Goal: Task Accomplishment & Management: Manage account settings

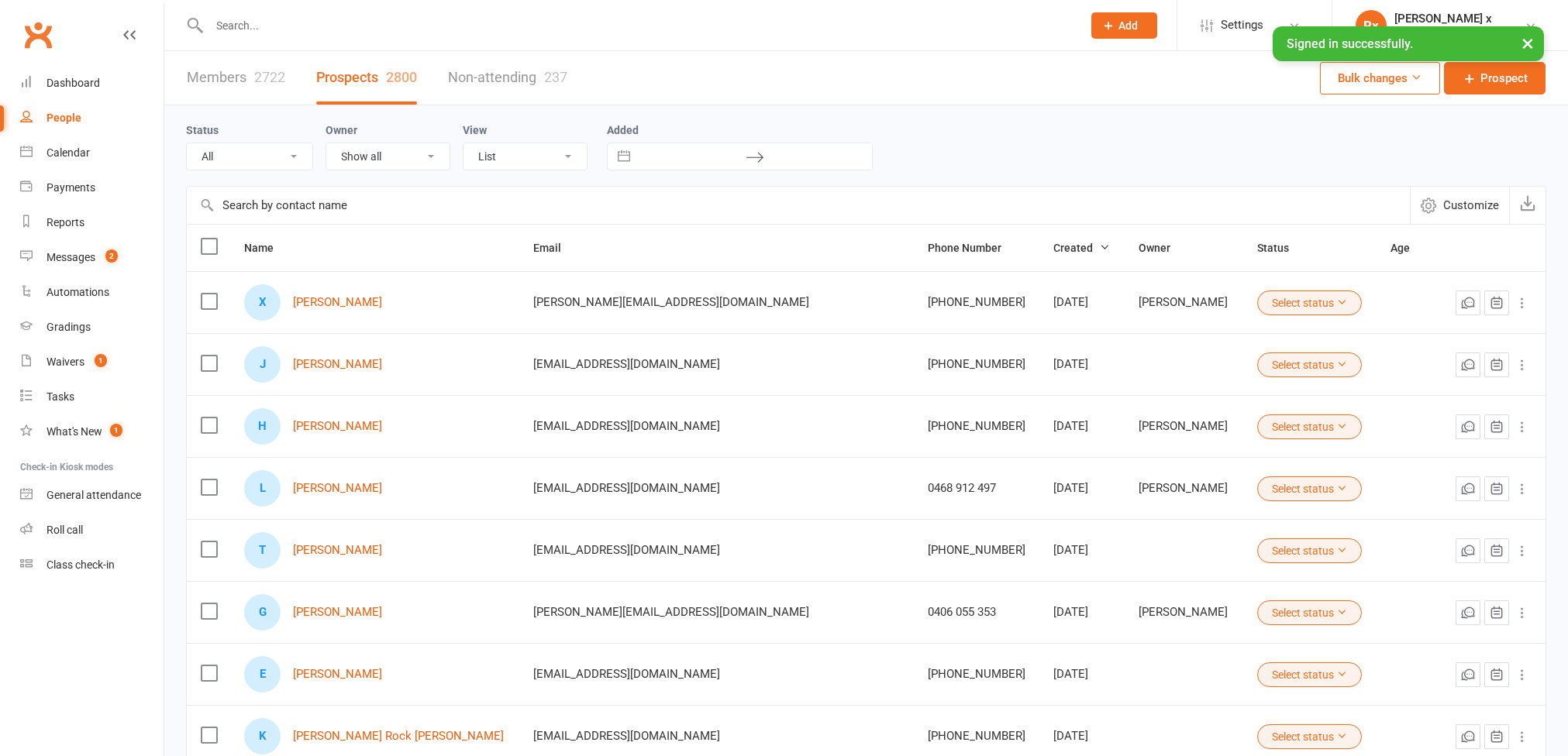
select select "100"
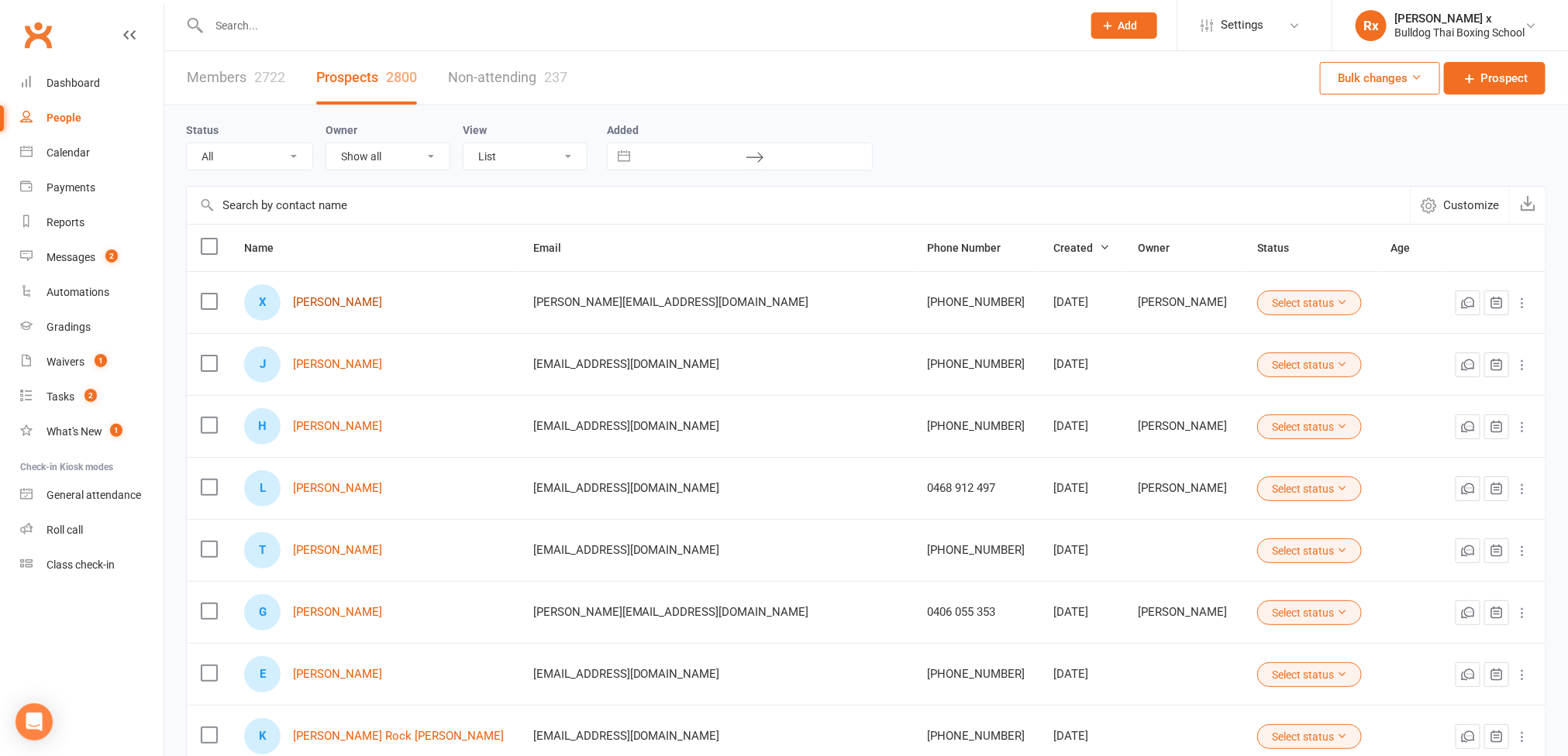
click at [342, 303] on link "[PERSON_NAME]" at bounding box center [338, 302] width 89 height 13
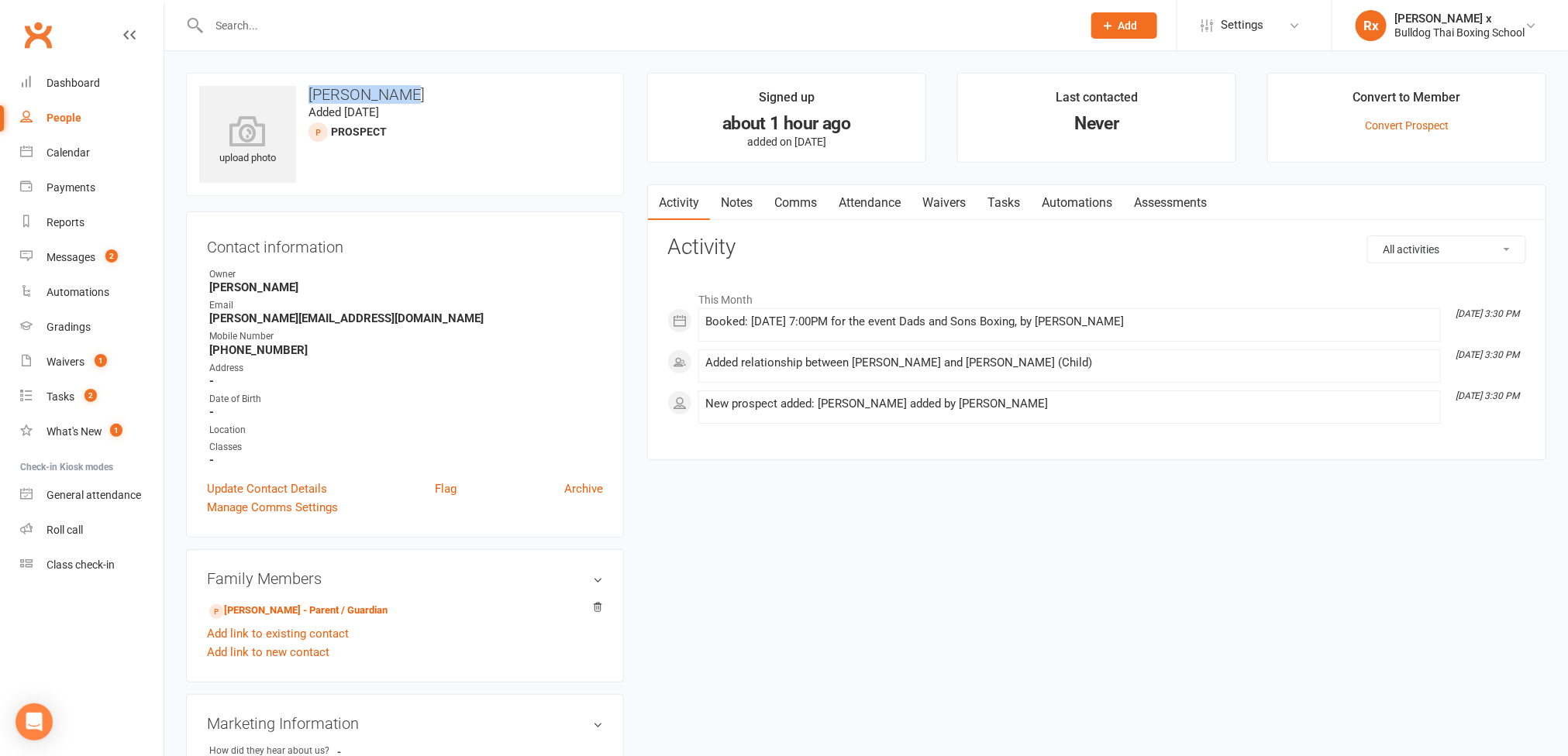
drag, startPoint x: 396, startPoint y: 81, endPoint x: 305, endPoint y: 94, distance: 91.9
click at [305, 94] on div "upload photo [PERSON_NAME] Added [DATE] prospect" at bounding box center [405, 134] width 438 height 123
copy h3 "[PERSON_NAME]"
drag, startPoint x: 814, startPoint y: 322, endPoint x: 707, endPoint y: 317, distance: 107.1
click at [707, 317] on div "Booked: [DATE] 7:00PM for the event Dads and Sons Boxing, by [PERSON_NAME]" at bounding box center [1070, 322] width 729 height 13
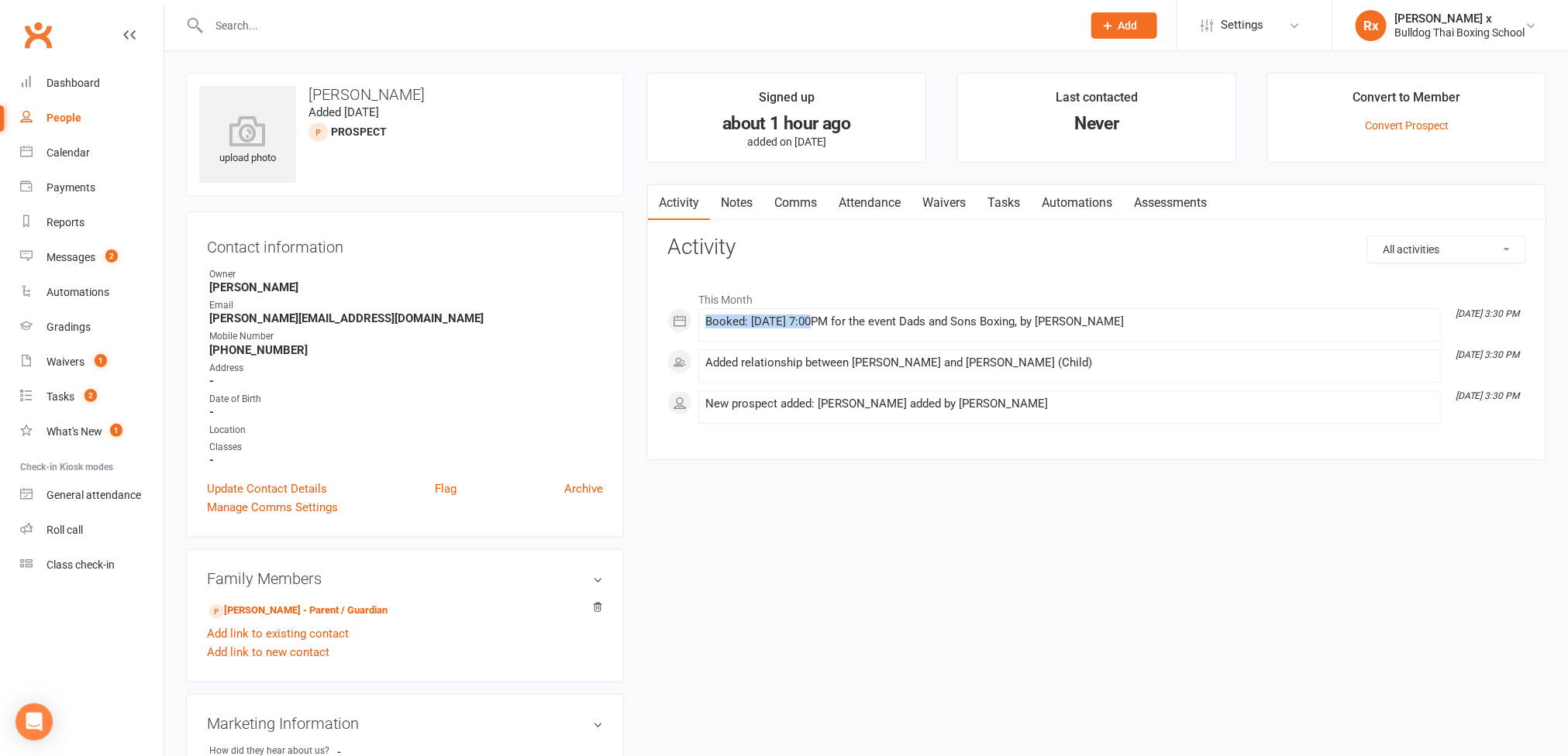
copy div "Booked: [DATE]"
click at [55, 255] on div "Messages" at bounding box center [71, 258] width 49 height 12
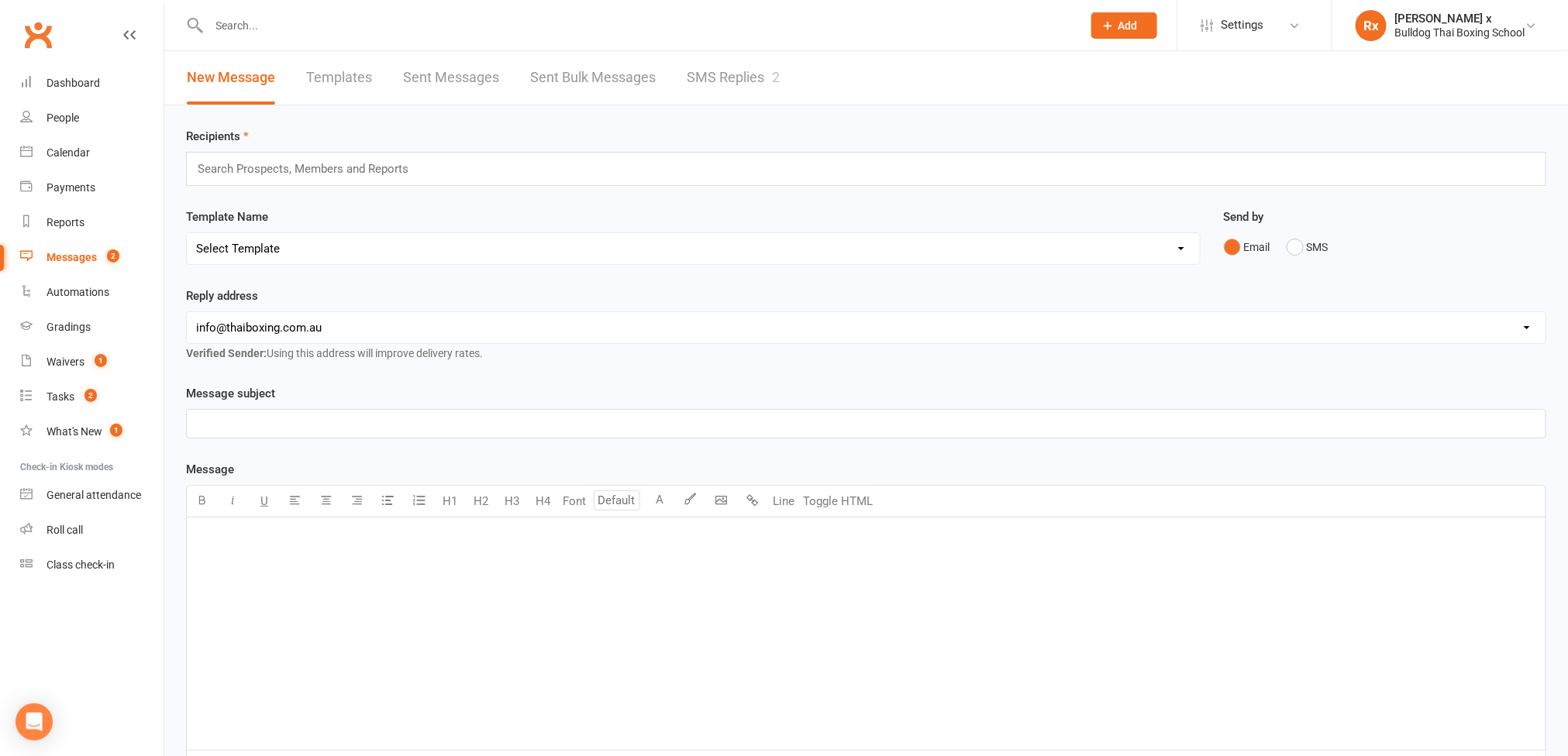
click at [738, 66] on link "SMS Replies 2" at bounding box center [733, 77] width 93 height 53
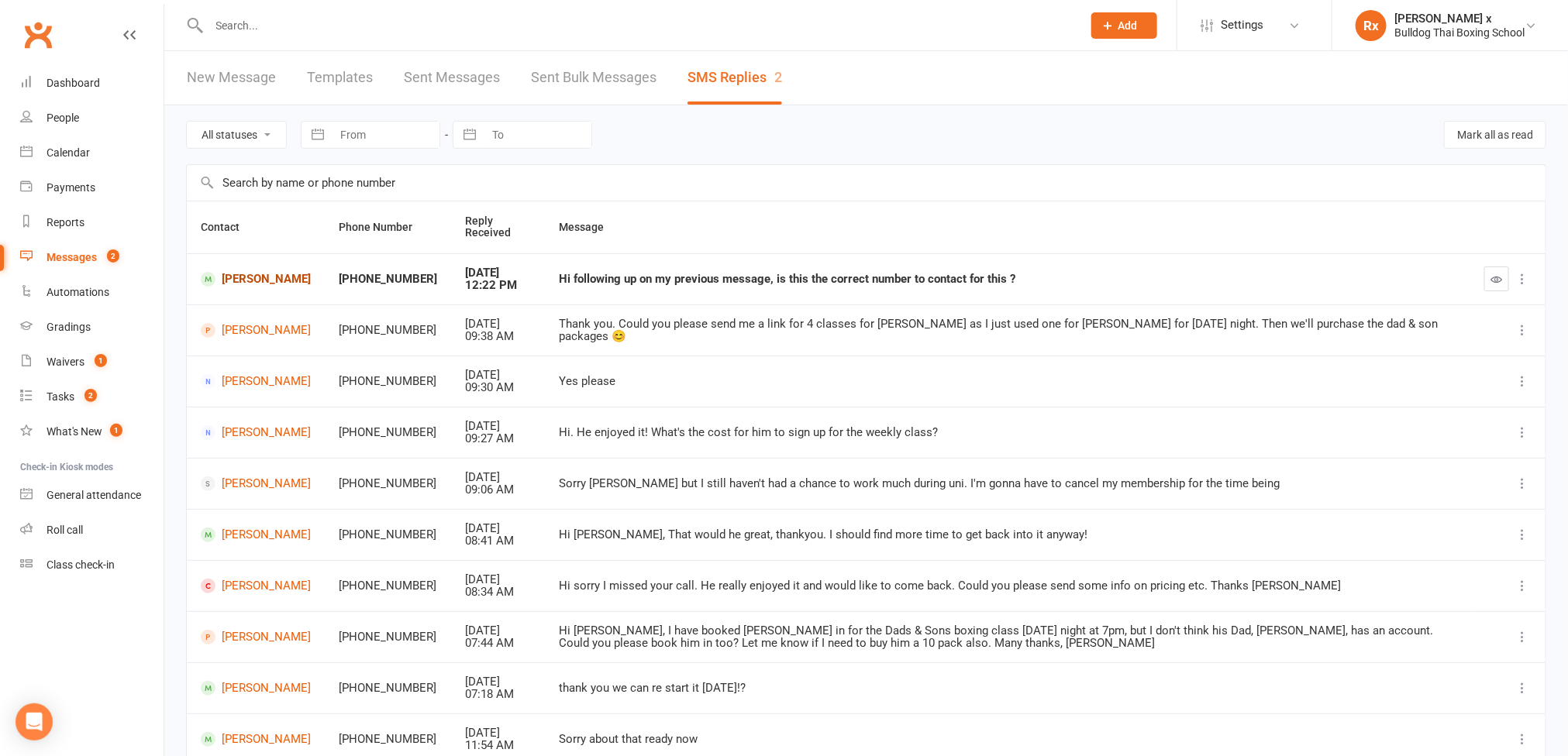
click at [238, 280] on link "[PERSON_NAME]" at bounding box center [255, 279] width 110 height 15
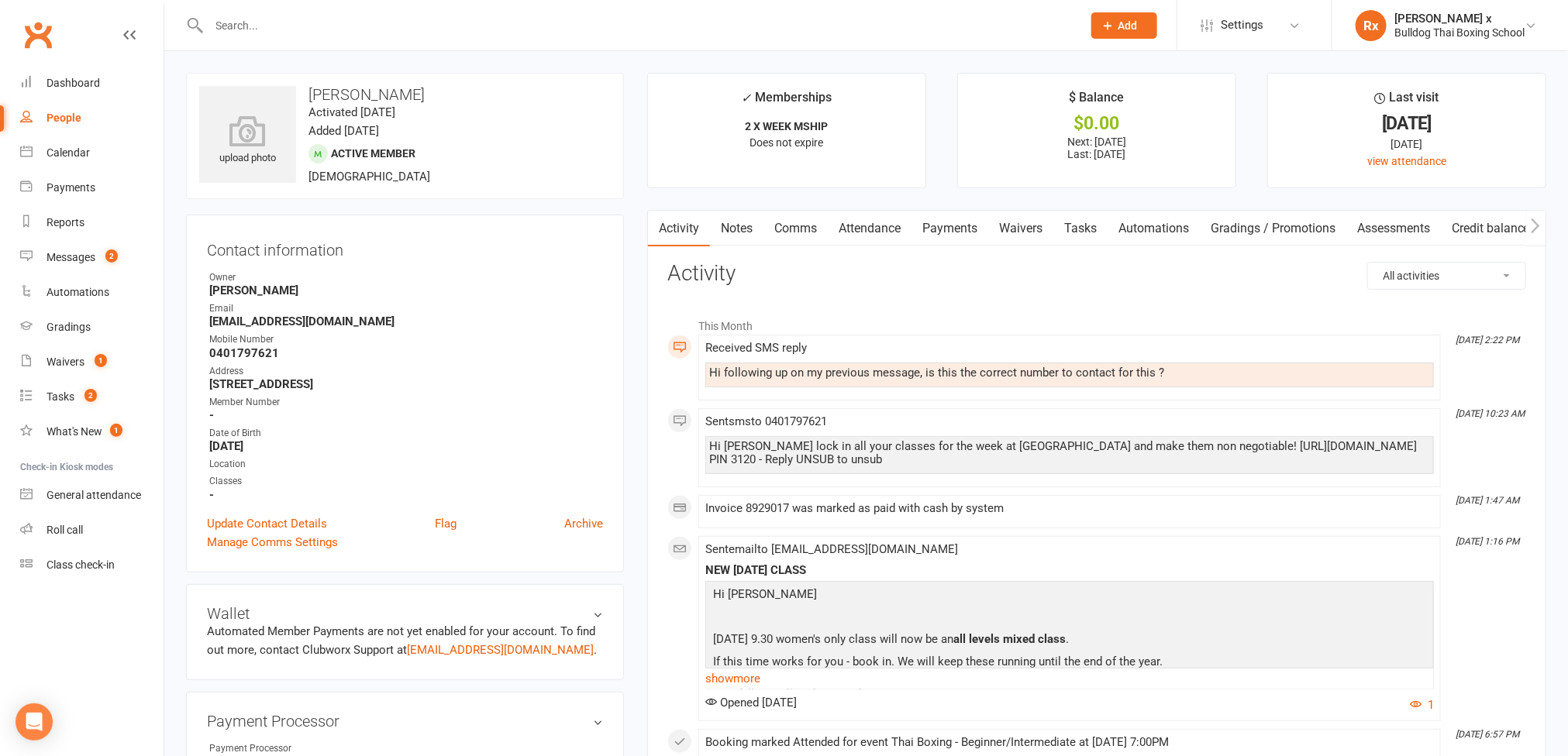
click at [855, 372] on div "Hi following up on my previous message, is this the correct number to contact f…" at bounding box center [1070, 373] width 721 height 13
copy div "Hi following up on my previous message, is this the correct number to contact f…"
click at [1089, 226] on link "Tasks" at bounding box center [1080, 229] width 54 height 36
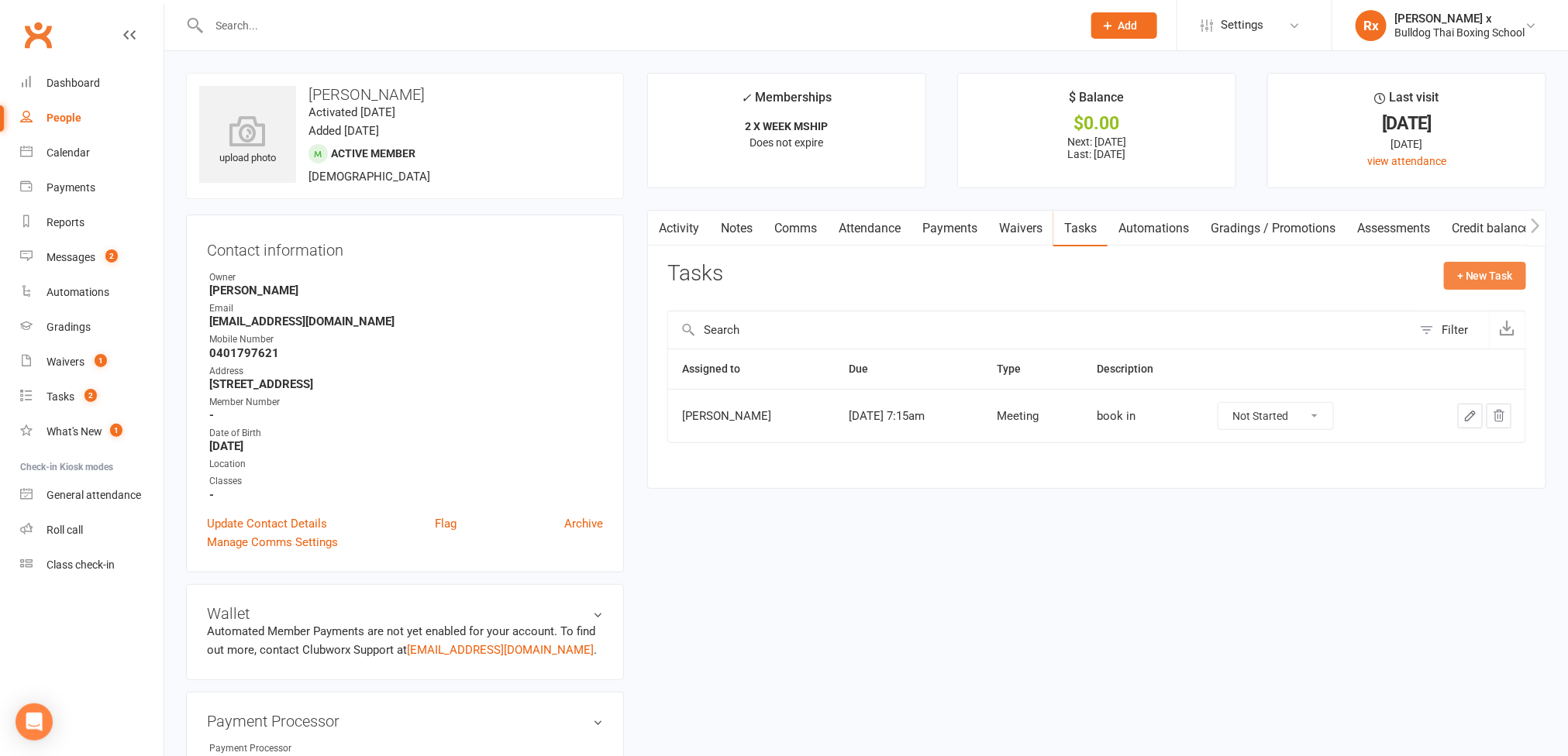
click at [1472, 263] on button "+ New Task" at bounding box center [1485, 276] width 82 height 28
select select "45795"
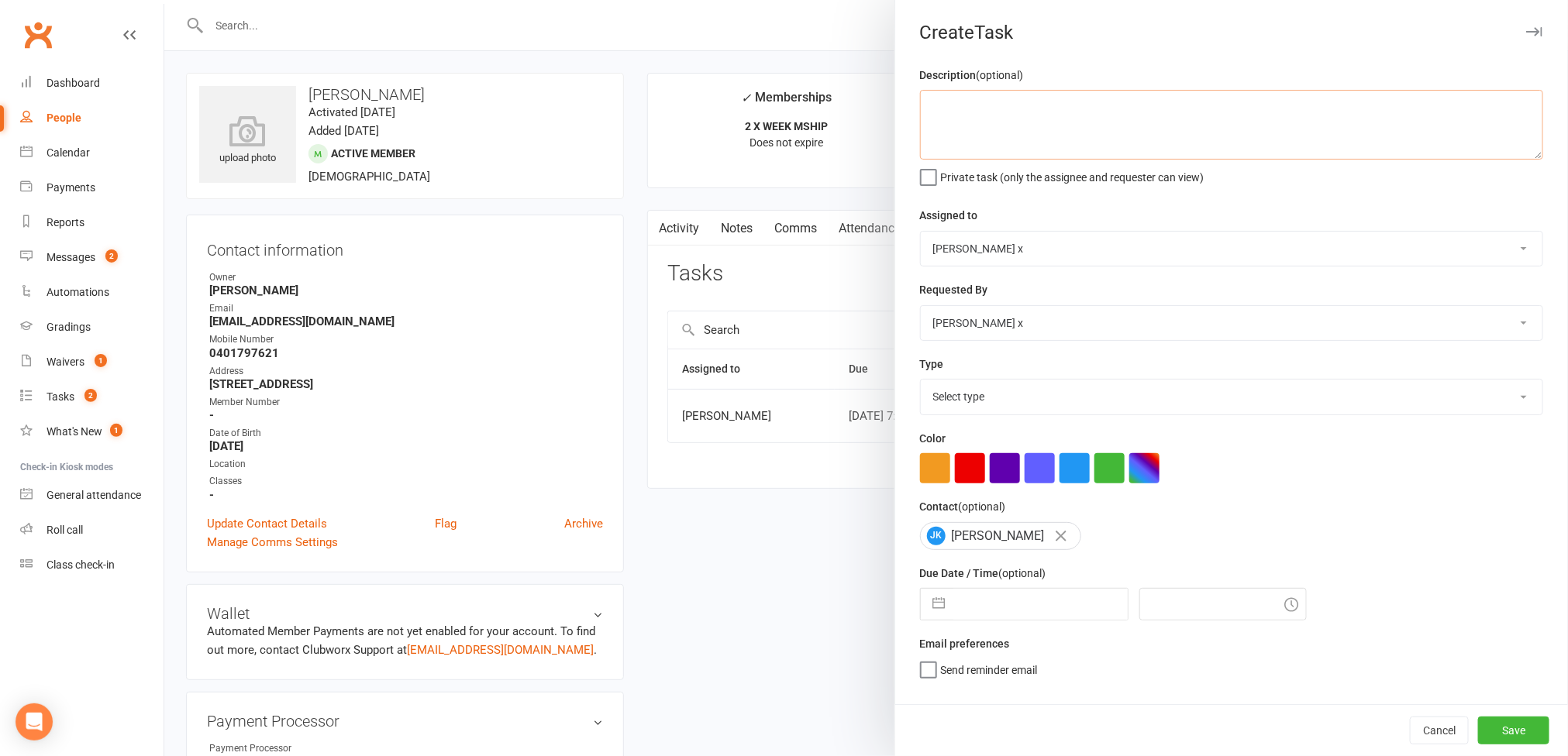
click at [1009, 122] on textarea at bounding box center [1232, 124] width 623 height 70
type textarea "M"
click at [1416, 740] on button "Cancel" at bounding box center [1439, 731] width 59 height 28
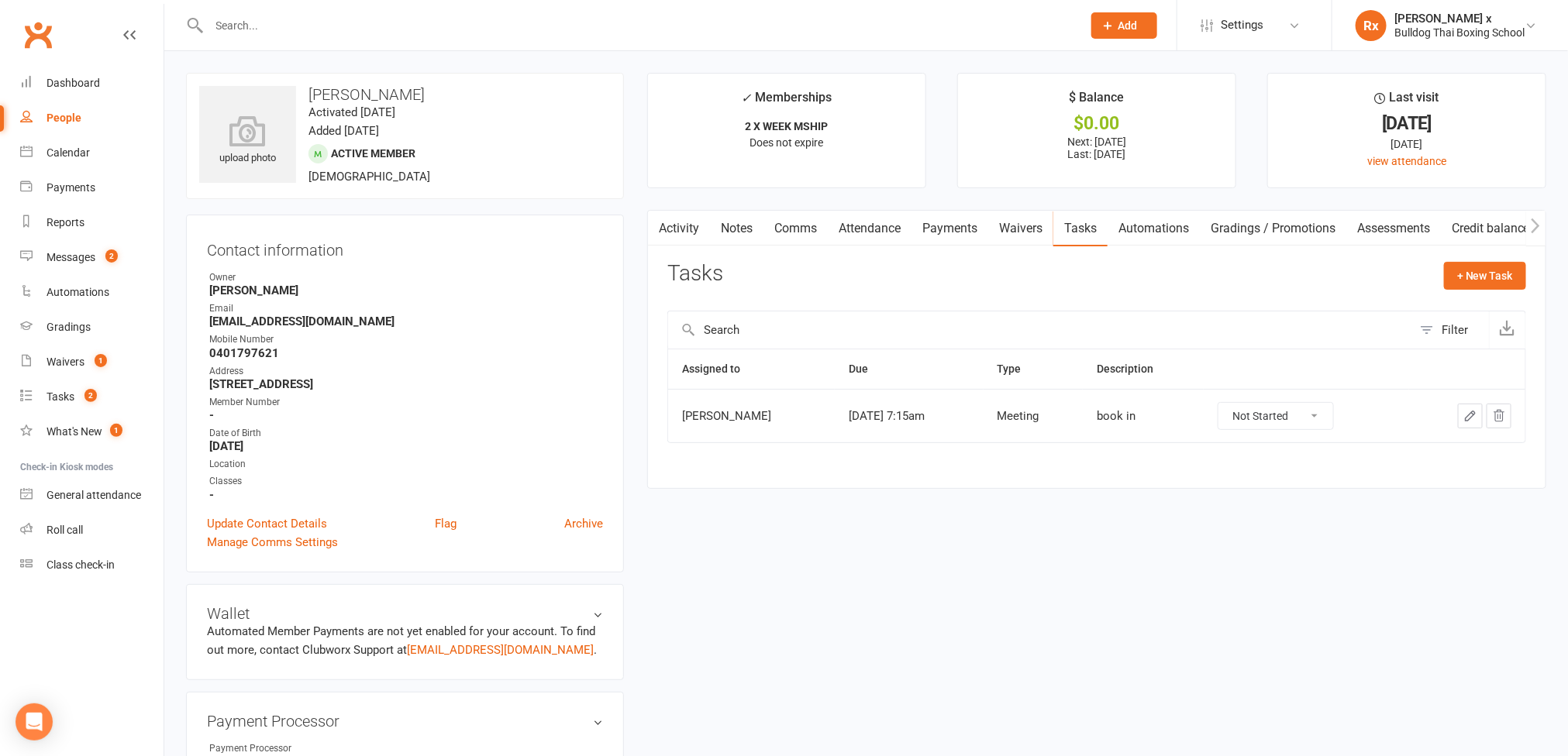
click at [684, 219] on link "Activity" at bounding box center [679, 229] width 62 height 36
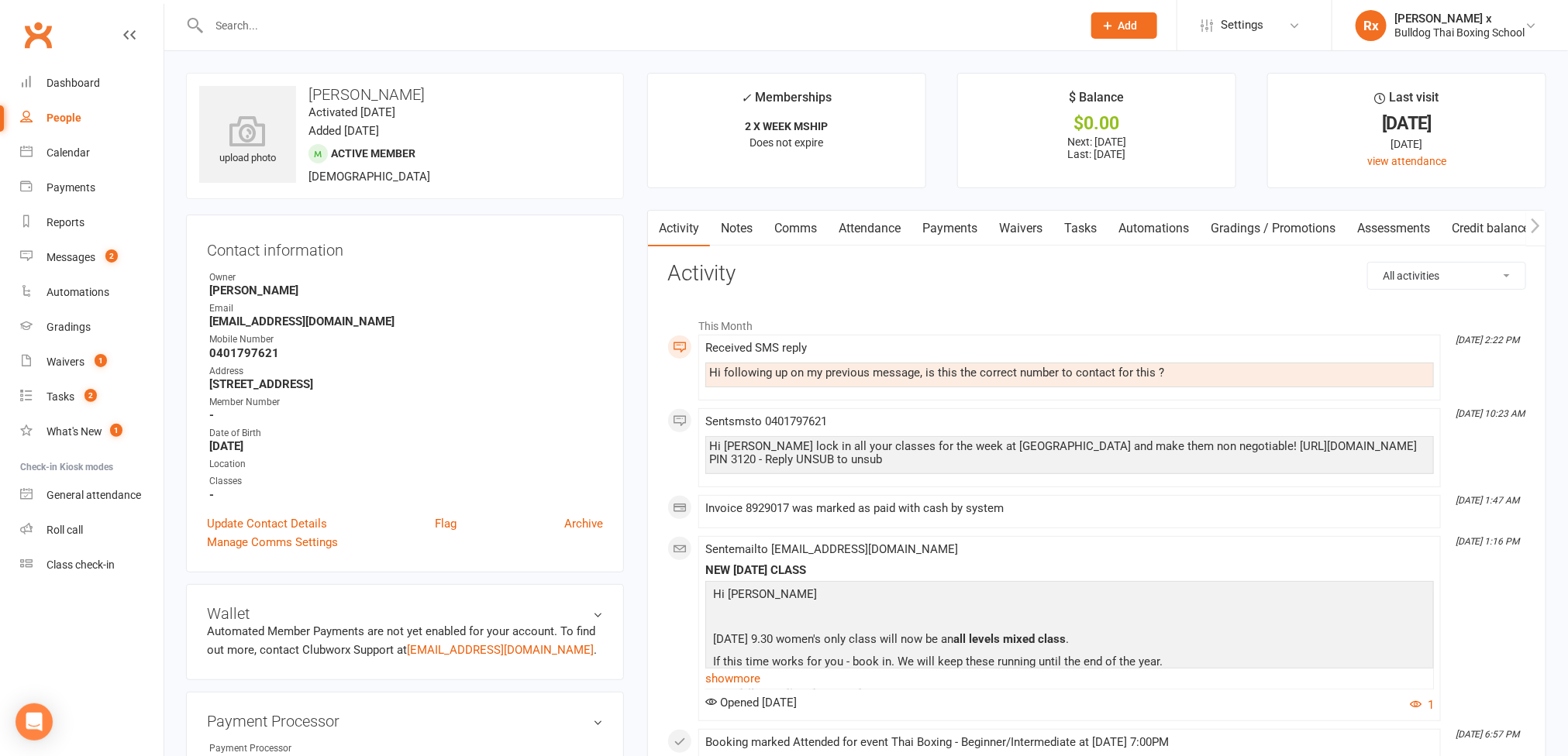
click at [984, 376] on div "Hi following up on my previous message, is this the correct number to contact f…" at bounding box center [1070, 373] width 721 height 13
click at [984, 377] on div "Hi following up on my previous message, is this the correct number to contact f…" at bounding box center [1070, 373] width 721 height 13
copy div "Hi following up on my previous message, is this the correct number to contact f…"
click at [730, 226] on link "Notes" at bounding box center [737, 229] width 53 height 36
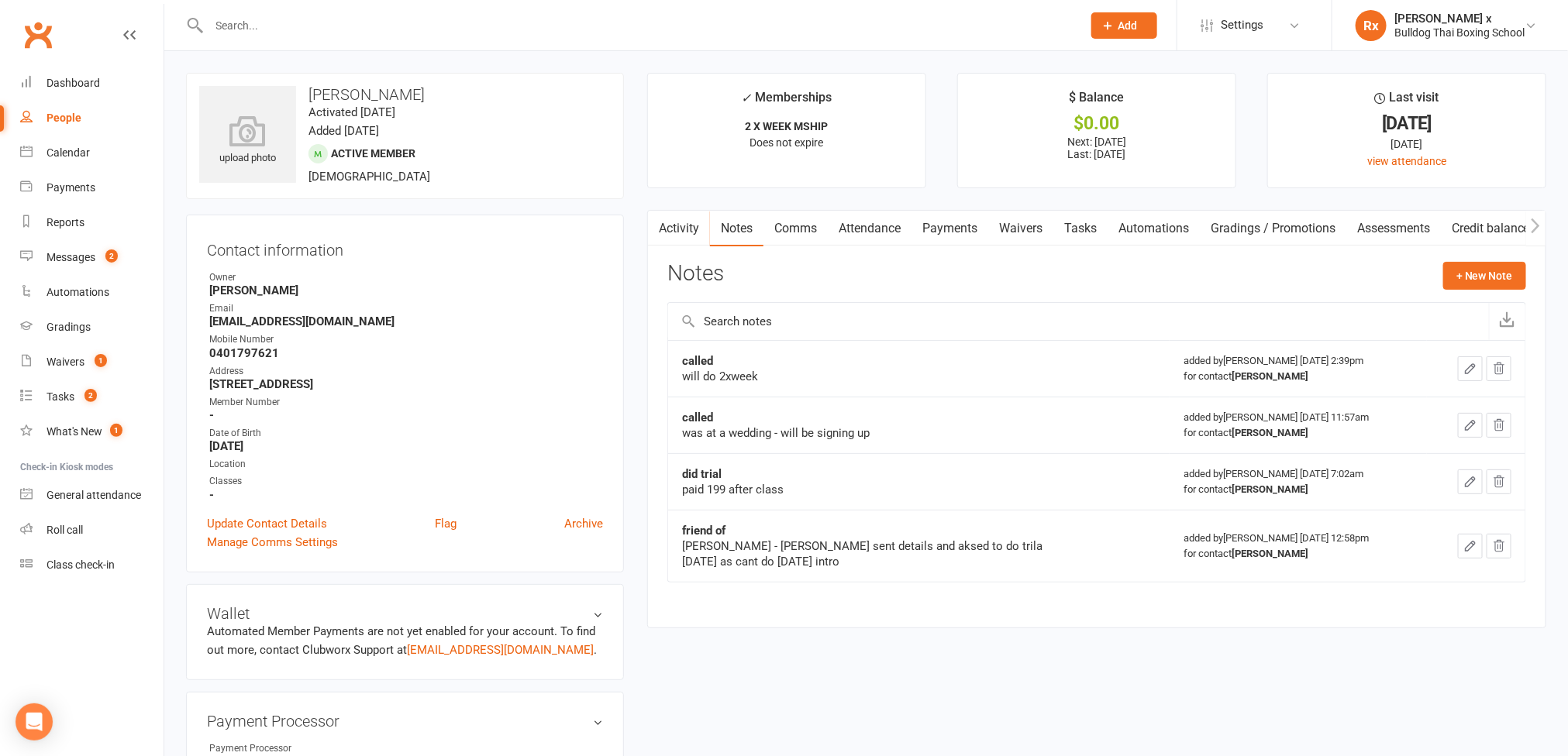
click at [1084, 236] on link "Tasks" at bounding box center [1080, 229] width 54 height 36
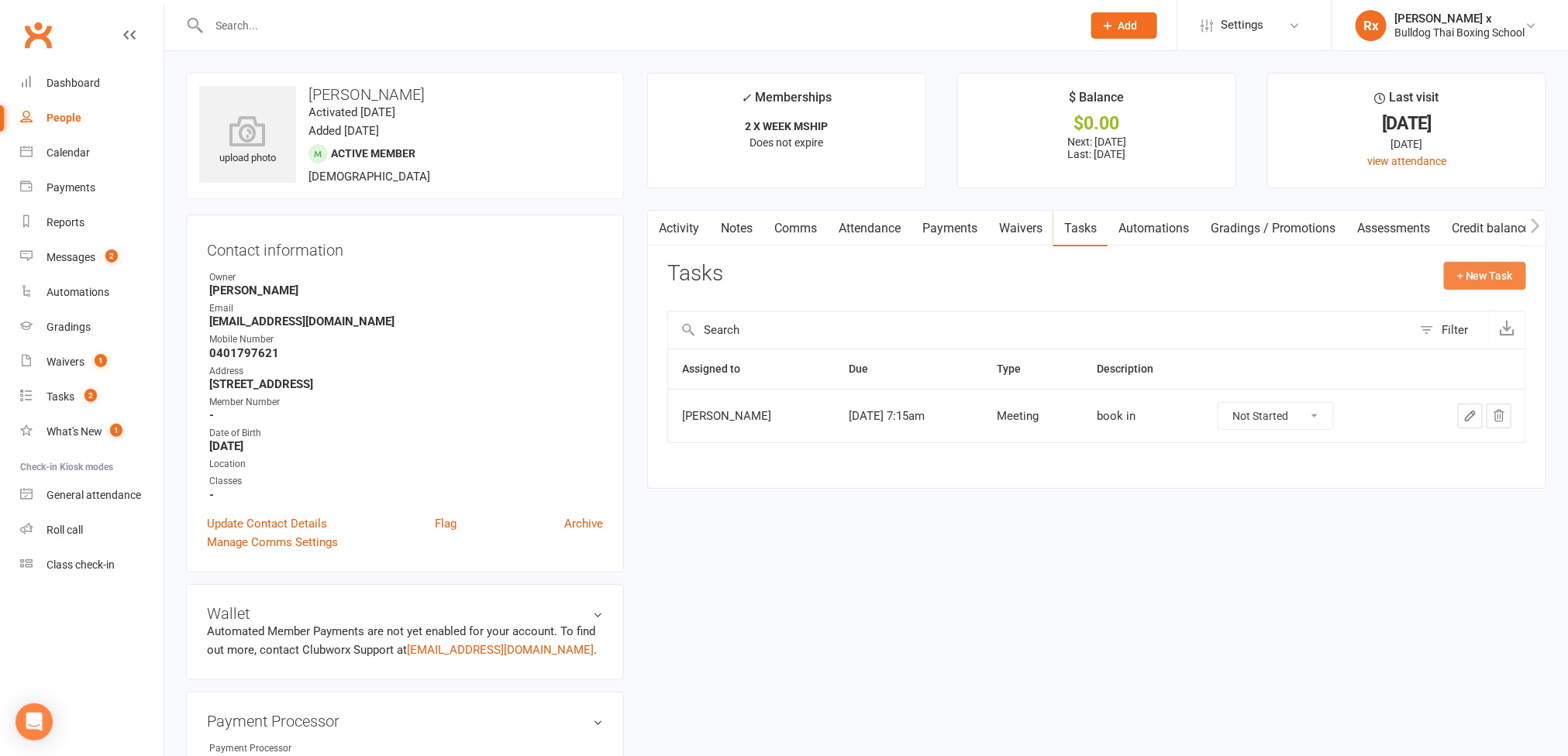
click at [1466, 279] on button "+ New Task" at bounding box center [1485, 276] width 82 height 28
select select "45795"
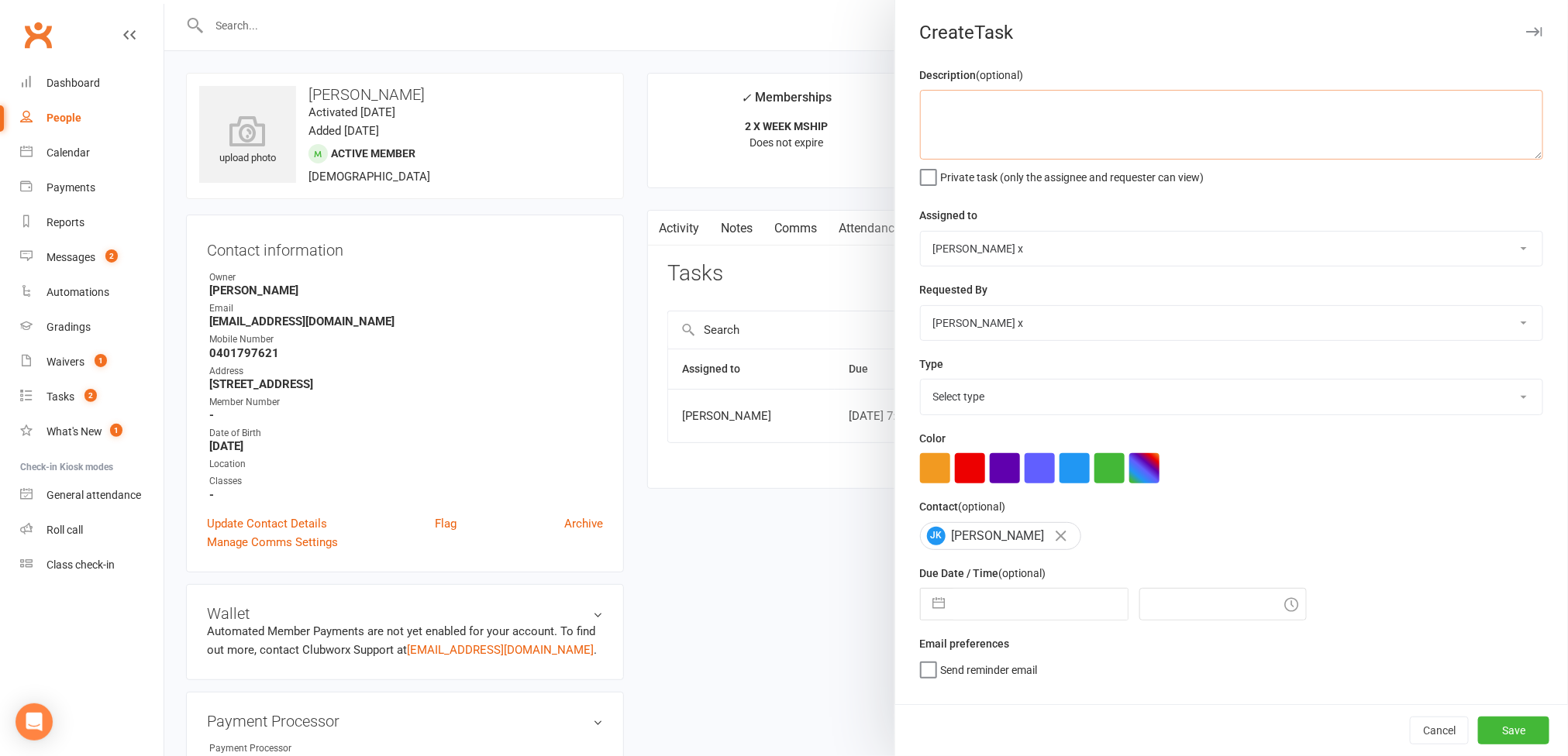
click at [963, 129] on textarea at bounding box center [1232, 124] width 623 height 70
paste textarea "Hi following up on my previous message, is this the correct number to contact f…"
click at [1221, 109] on textarea "[PERSON_NAME] find what his previous msg is all about but he meesaged [DATE]: "…" at bounding box center [1232, 124] width 623 height 70
type textarea "[PERSON_NAME] find what his previous msg is all about but he messaged [DATE]: "…"
click at [1501, 250] on select "[PERSON_NAME] [PERSON_NAME] O'[PERSON_NAME] x [PERSON_NAME] [PERSON_NAME] [PERS…" at bounding box center [1232, 249] width 622 height 34
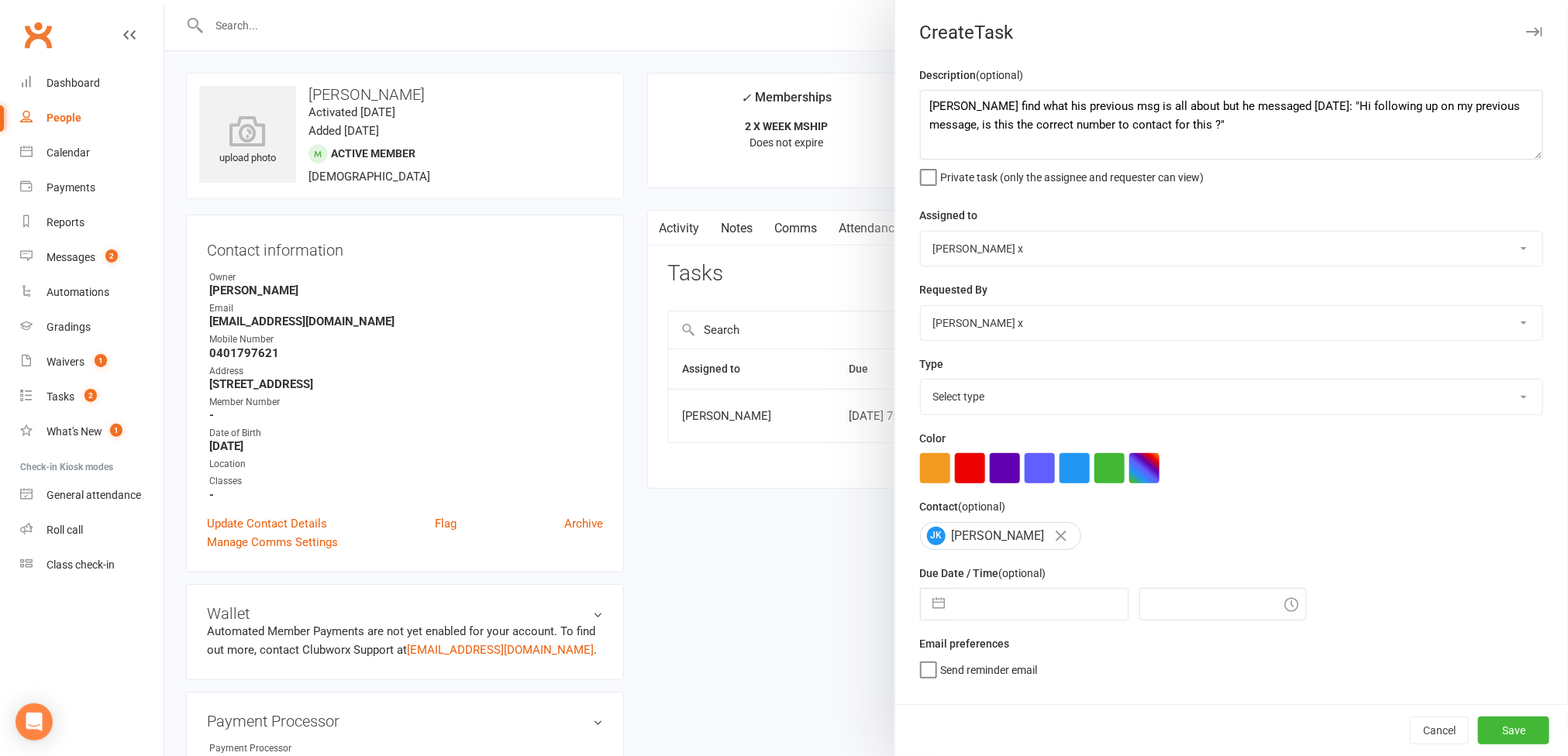
select select "12940"
click at [921, 234] on select "[PERSON_NAME] [PERSON_NAME] O'[PERSON_NAME] x [PERSON_NAME] [PERSON_NAME] [PERS…" at bounding box center [1232, 249] width 622 height 34
click at [1493, 400] on select "Select type Action E-mail Meeting Phone call Text Add new task type" at bounding box center [1232, 397] width 622 height 34
select select "12049"
click at [921, 383] on select "Select type Action E-mail Meeting Phone call Text Add new task type" at bounding box center [1232, 397] width 622 height 34
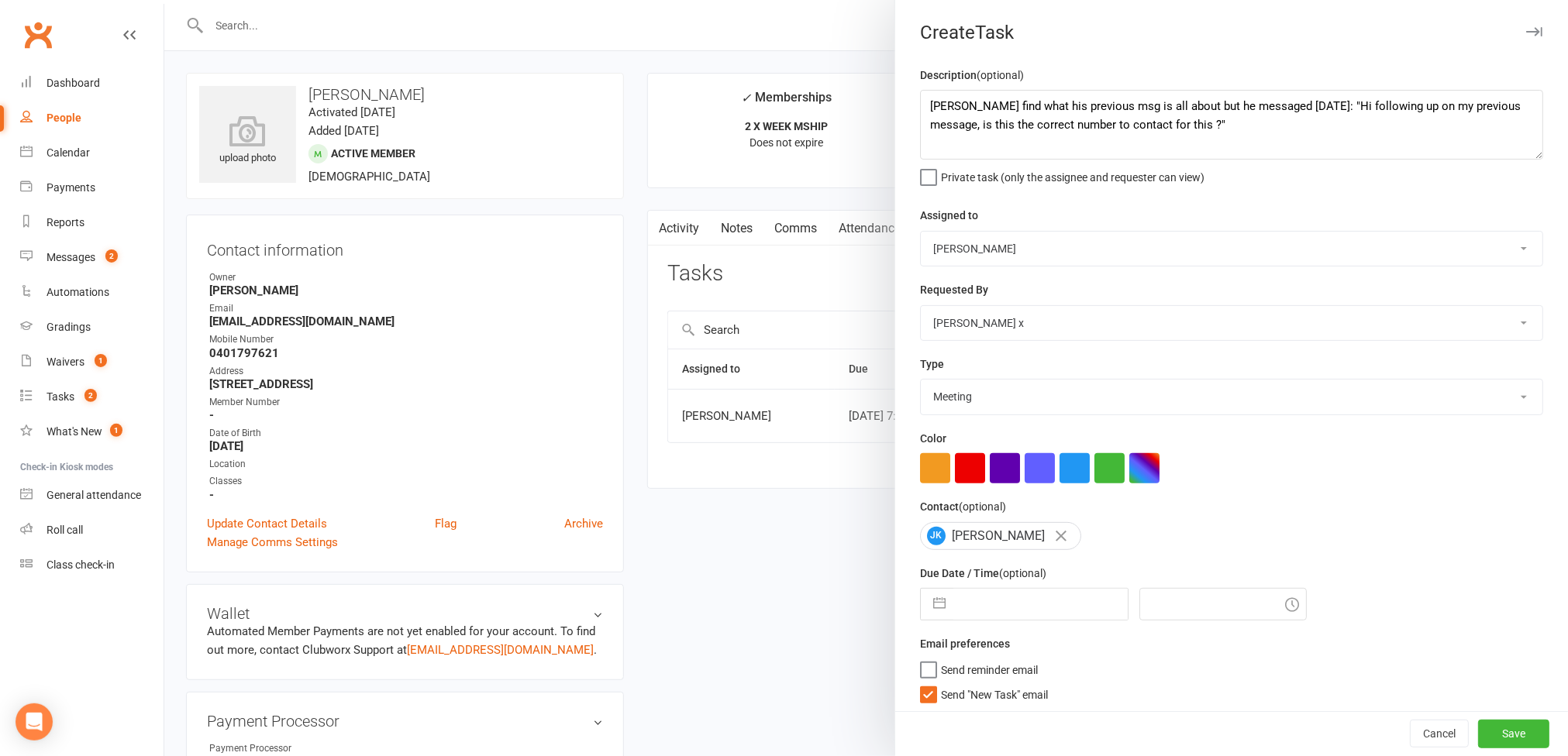
click at [1013, 615] on input "text" at bounding box center [1041, 604] width 174 height 31
select select "7"
select select "2025"
select select "8"
select select "2025"
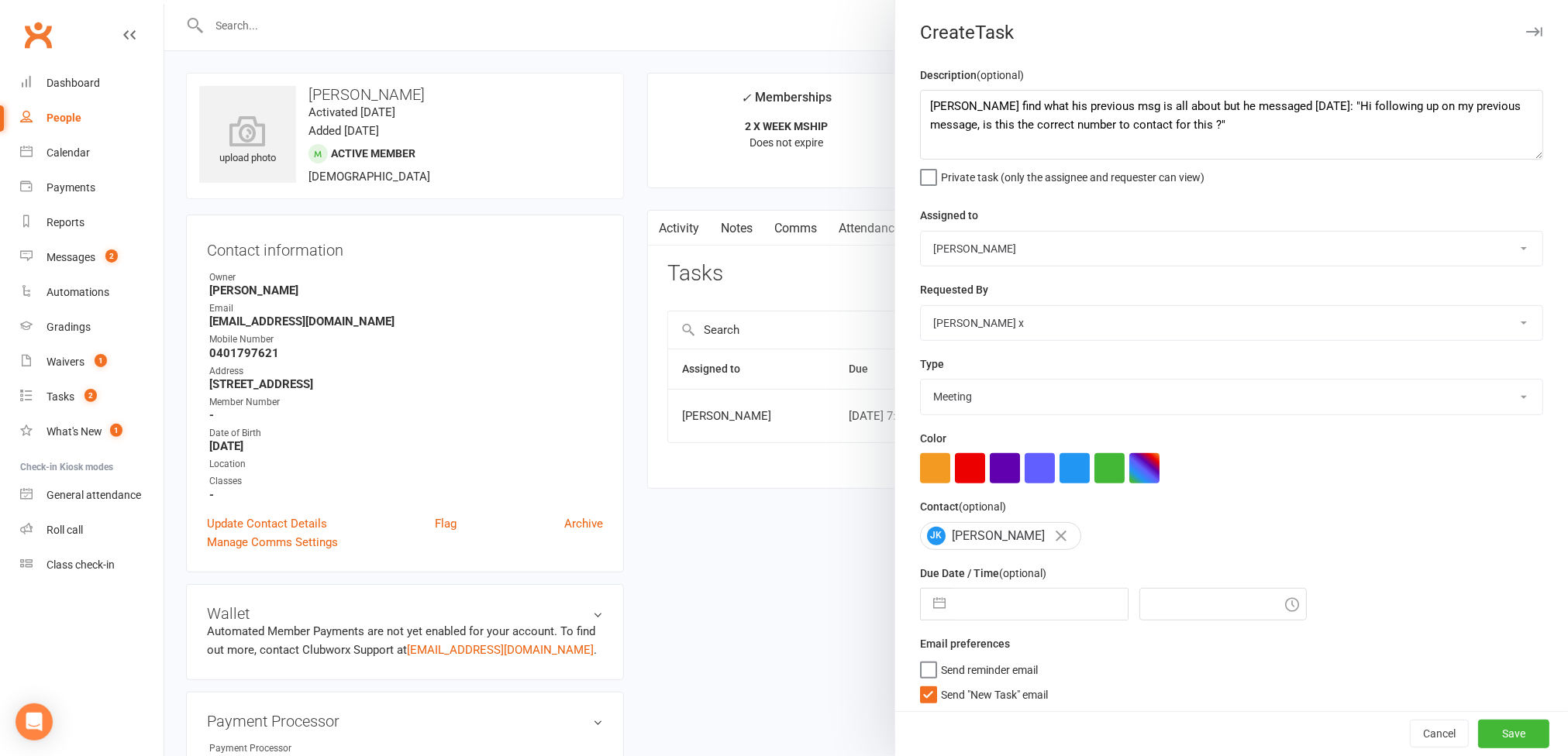
select select "9"
select select "2025"
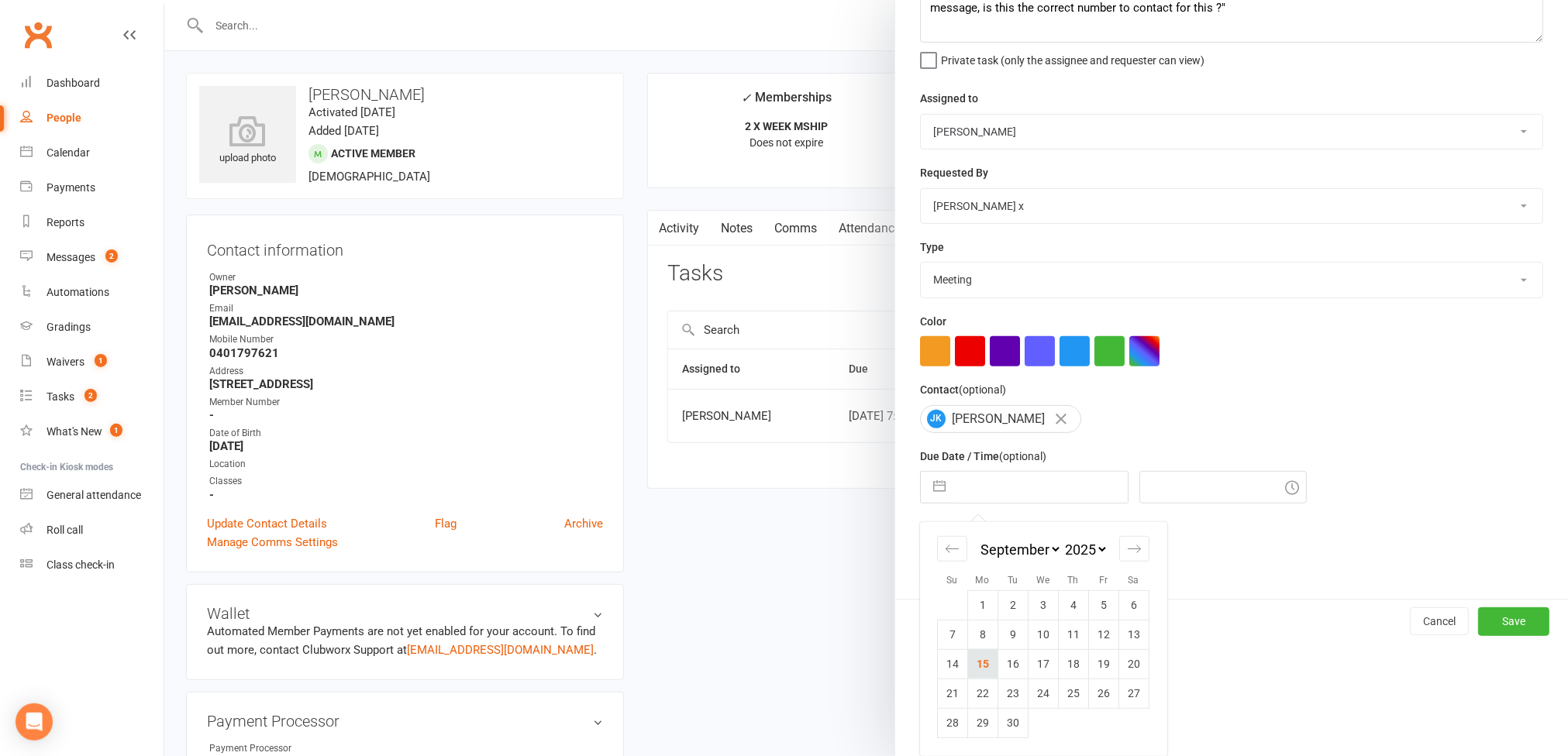
click at [967, 668] on td "15" at bounding box center [982, 665] width 30 height 30
type input "[DATE]"
type input "2:45pm"
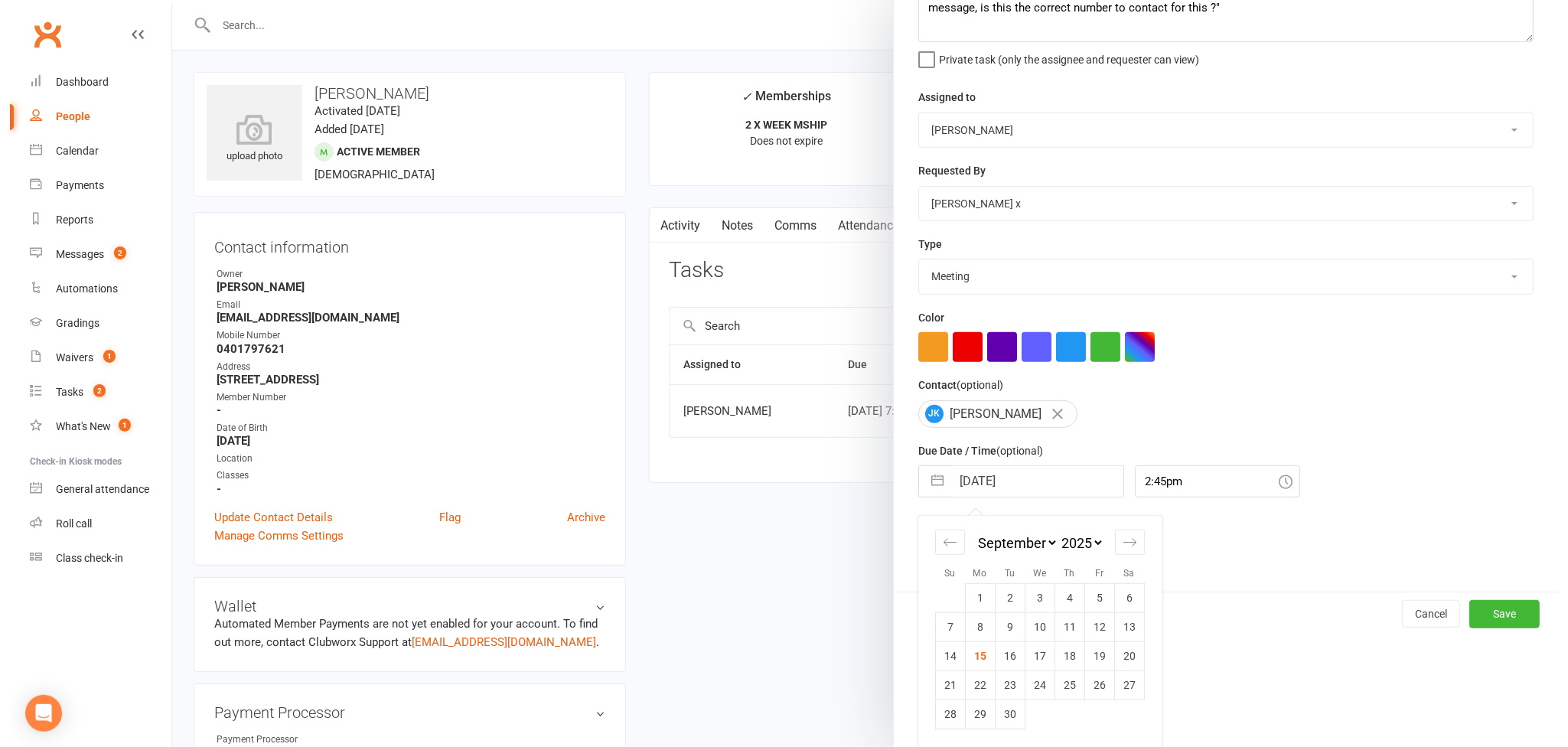
scroll to position [12, 0]
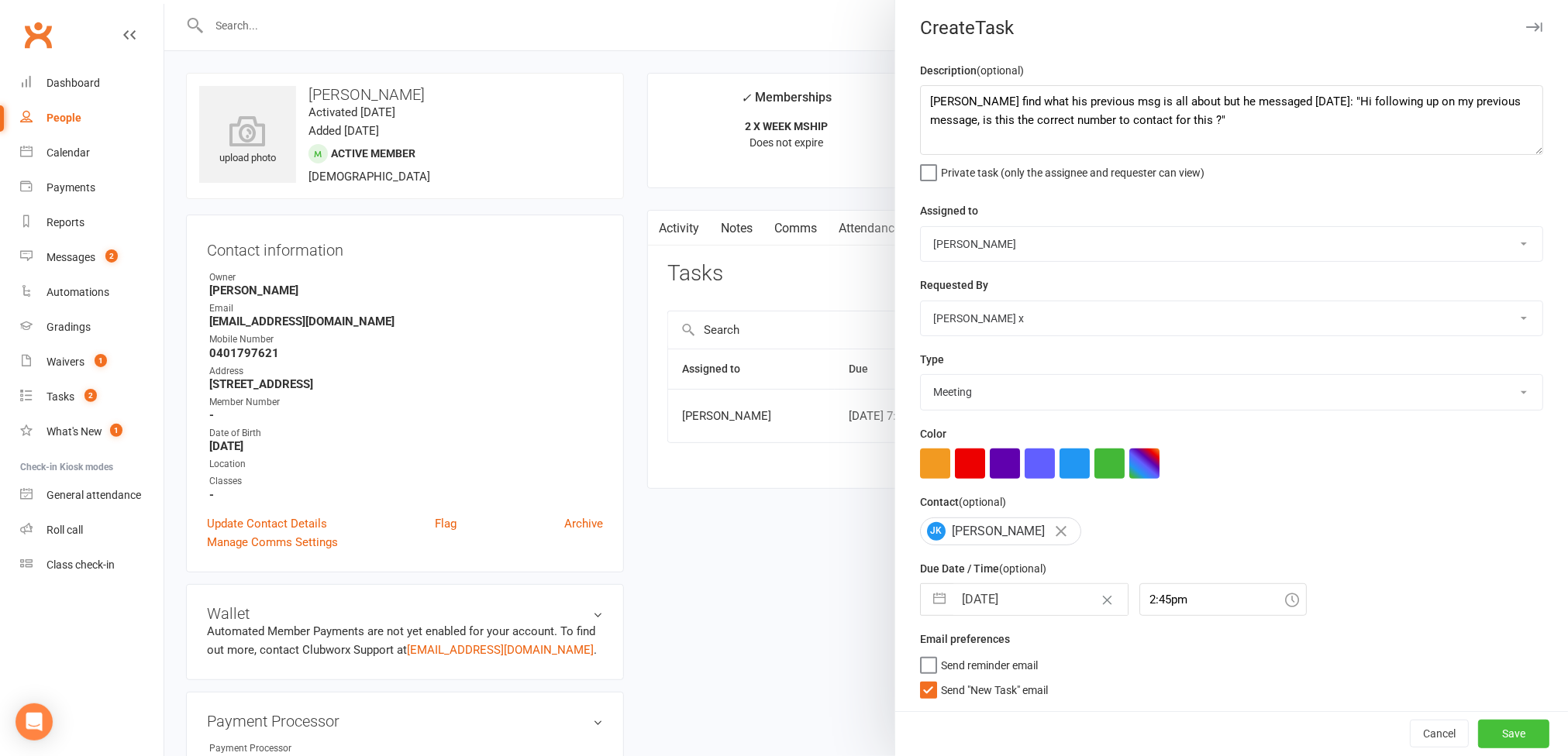
click at [1478, 724] on button "Save" at bounding box center [1513, 734] width 71 height 28
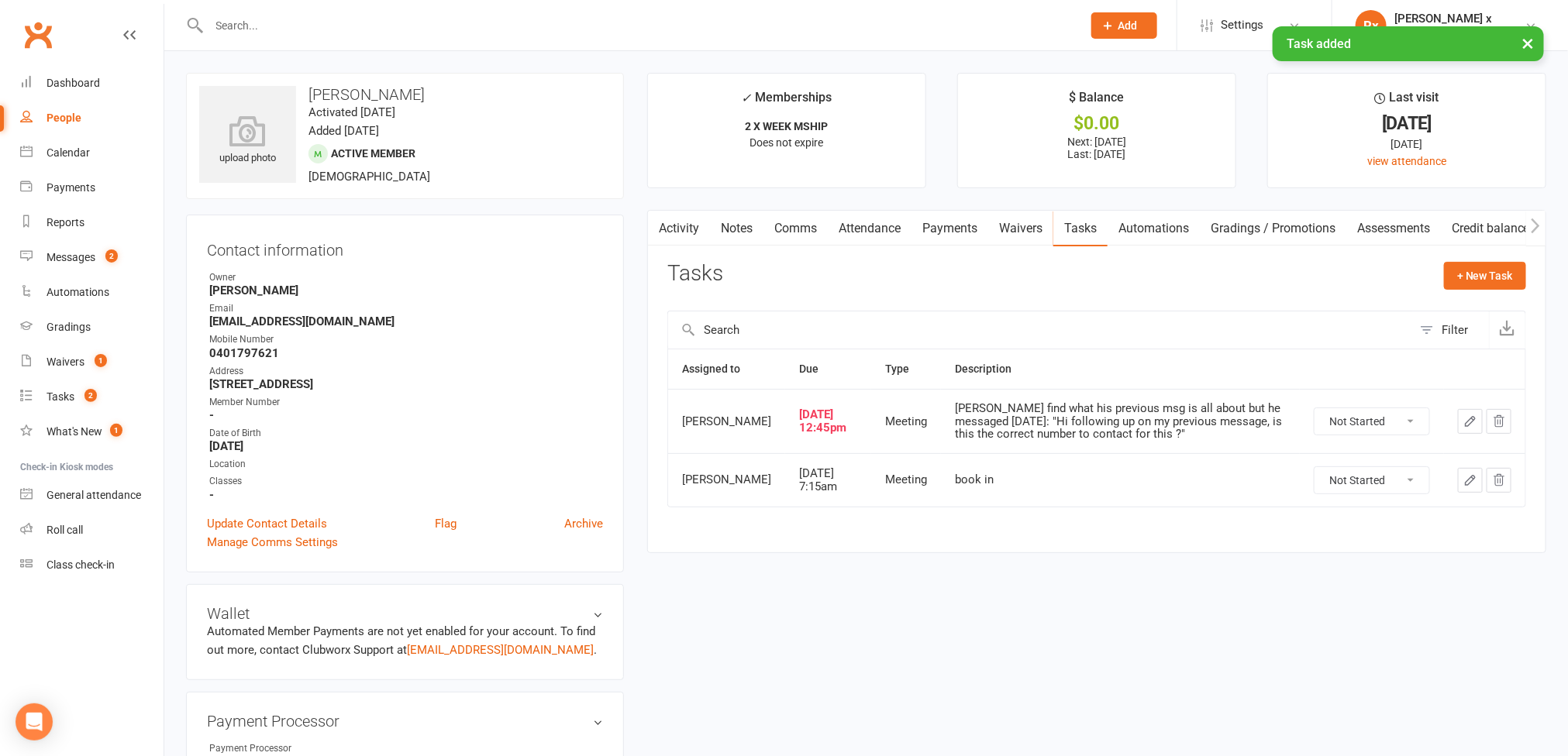
click at [59, 117] on div "People" at bounding box center [64, 118] width 35 height 12
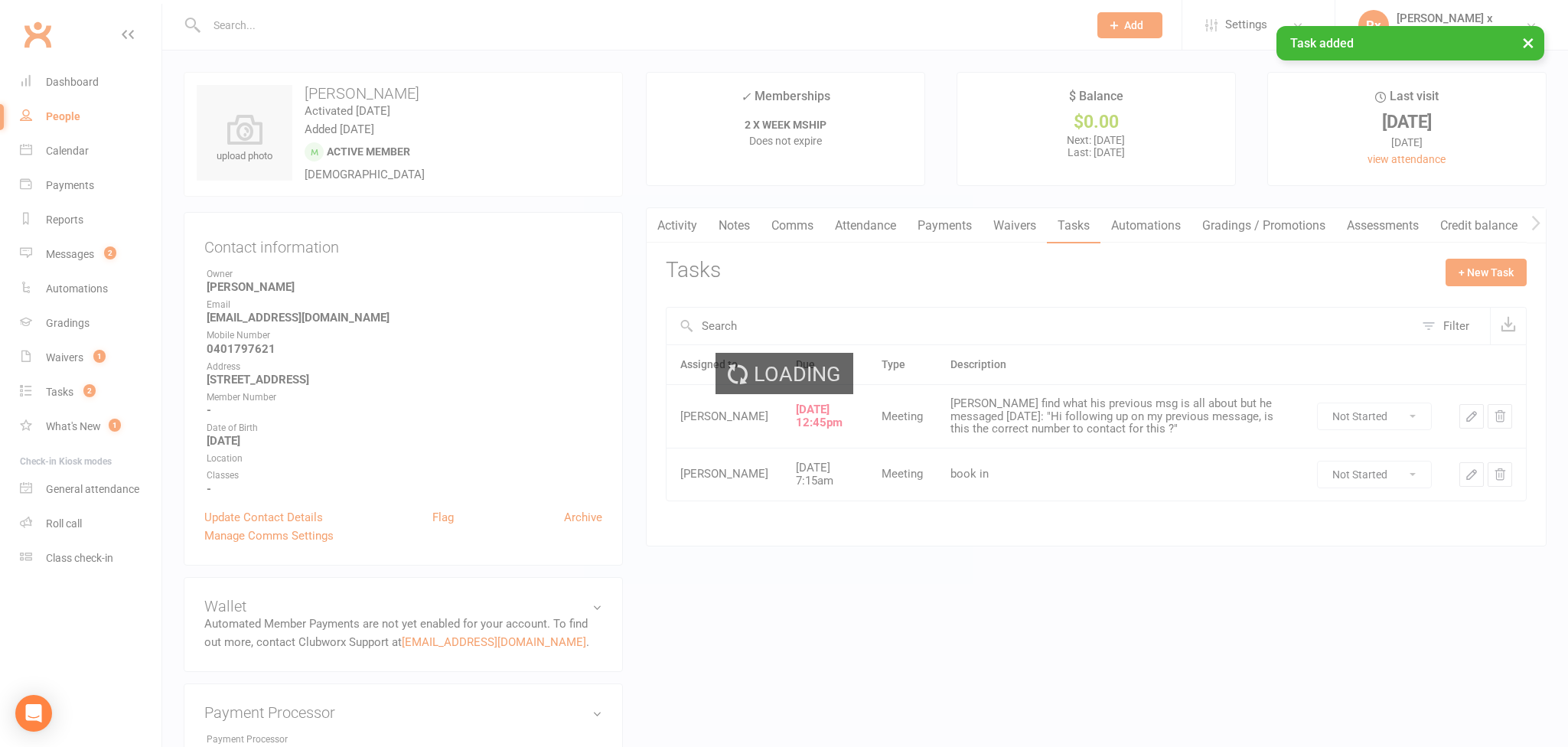
select select "100"
